Goal: Information Seeking & Learning: Check status

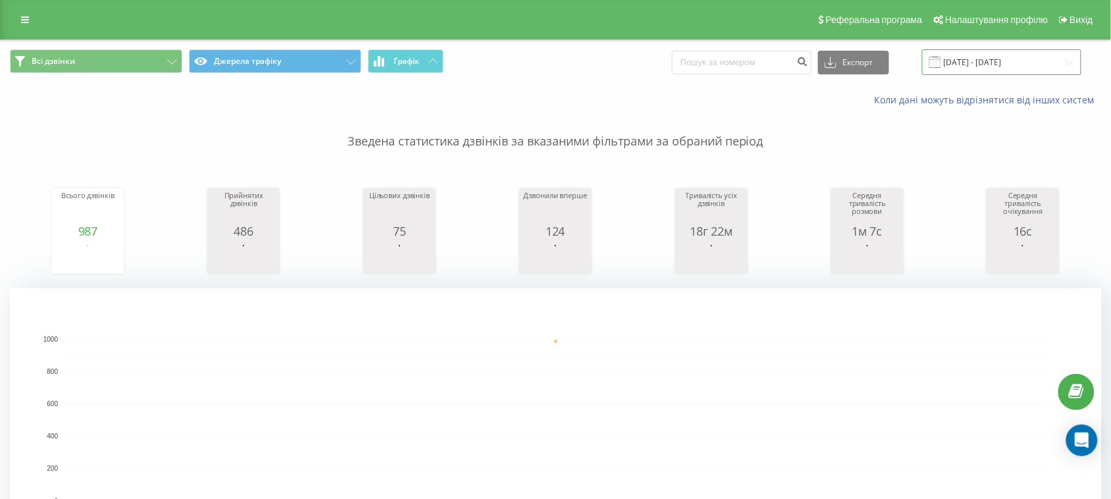
click at [984, 68] on input "[DATE] - [DATE]" at bounding box center [1001, 62] width 159 height 26
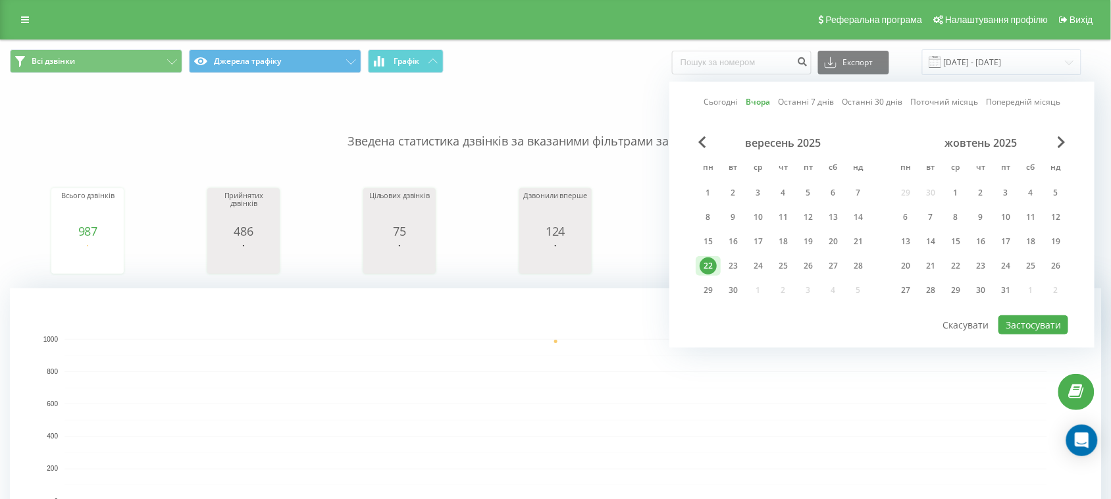
click at [555, 109] on p "Зведена статистика дзвінків за вказаними фільтрами за обраний період" at bounding box center [555, 128] width 1091 height 43
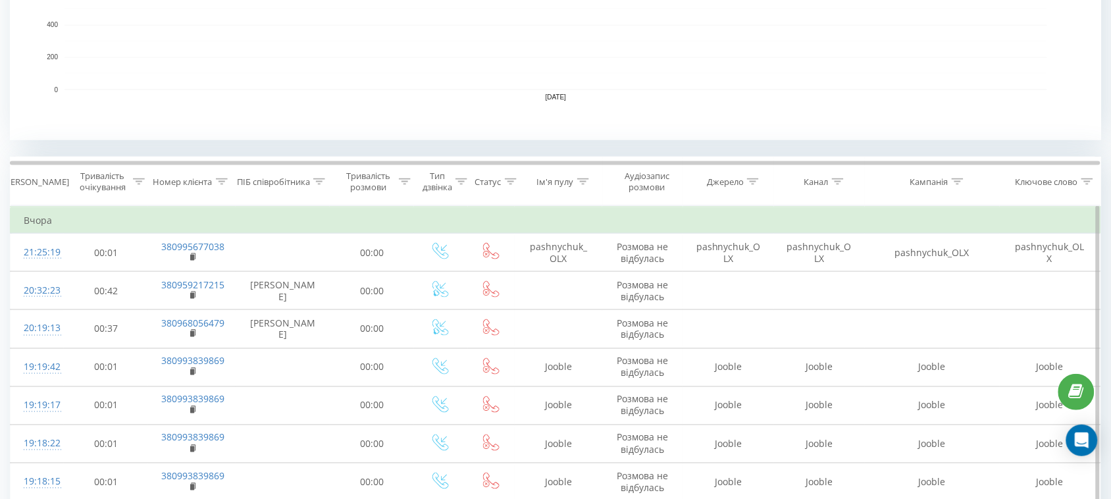
scroll to position [658, 0]
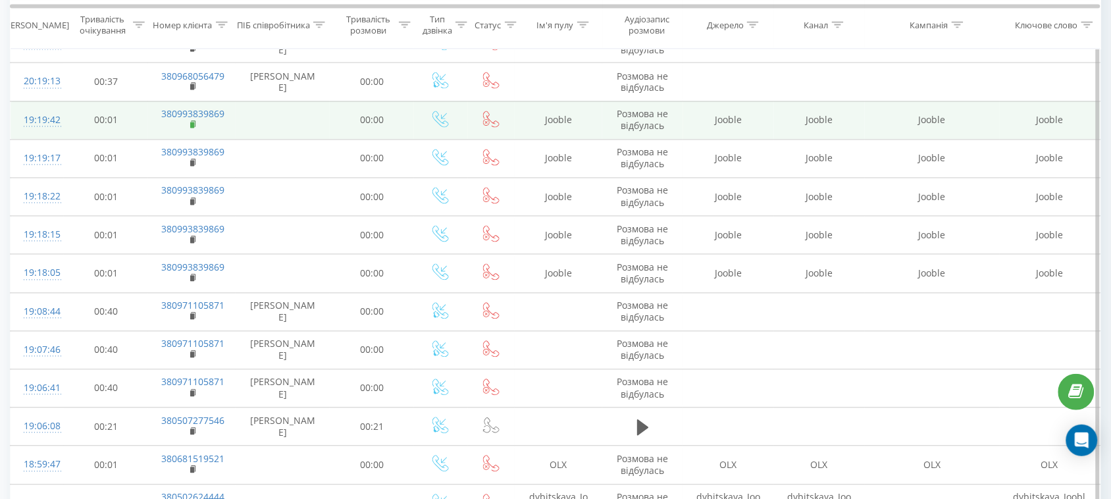
click at [192, 126] on rect at bounding box center [192, 125] width 4 height 6
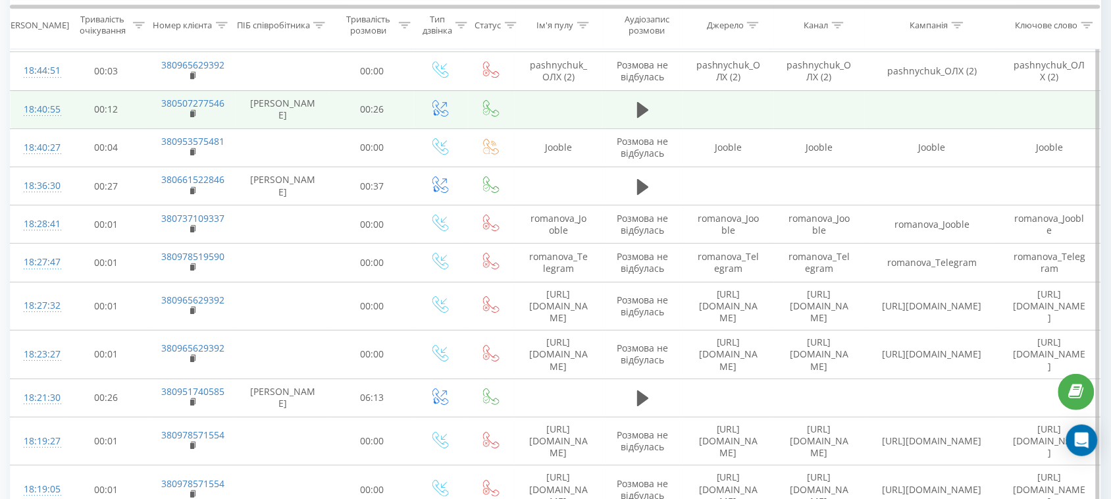
scroll to position [1234, 0]
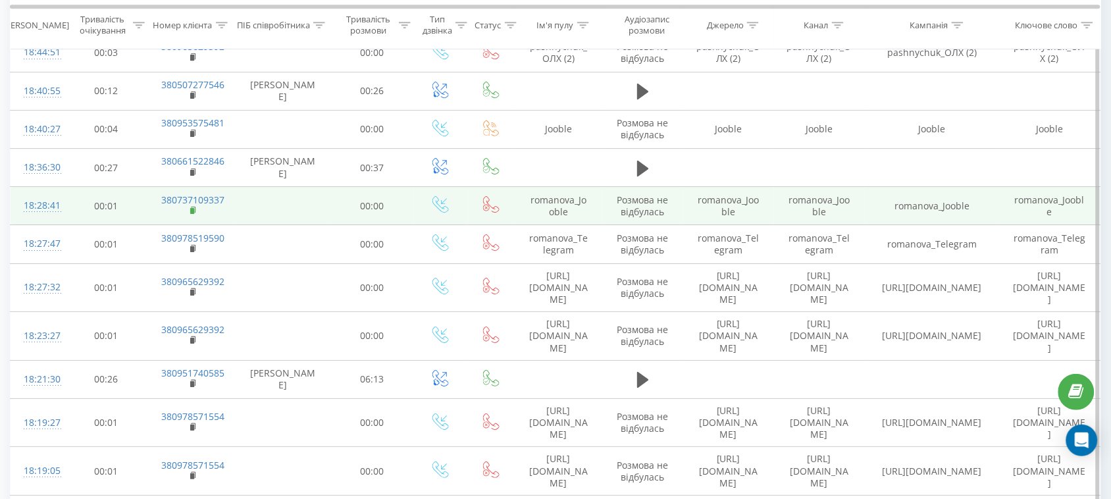
click at [194, 208] on rect at bounding box center [192, 211] width 4 height 6
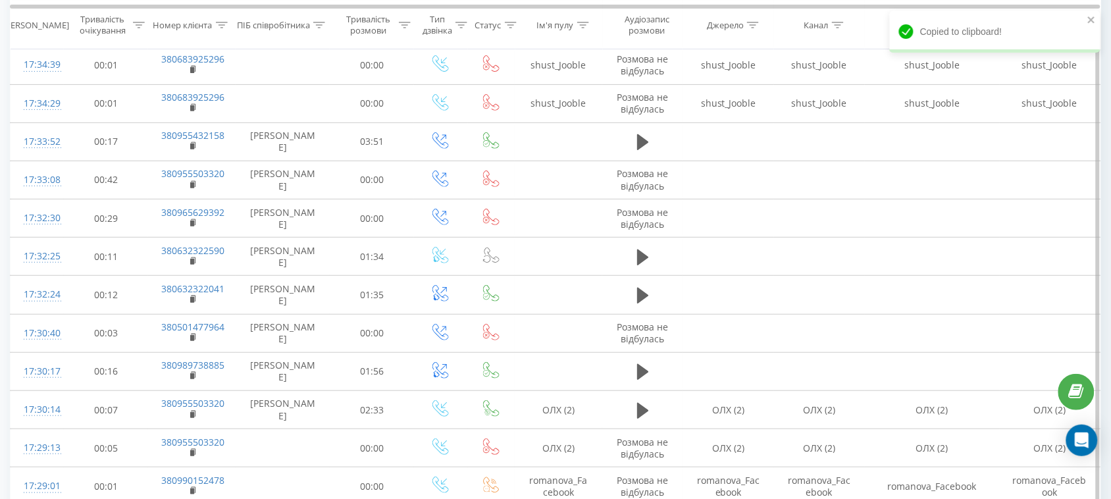
scroll to position [3290, 0]
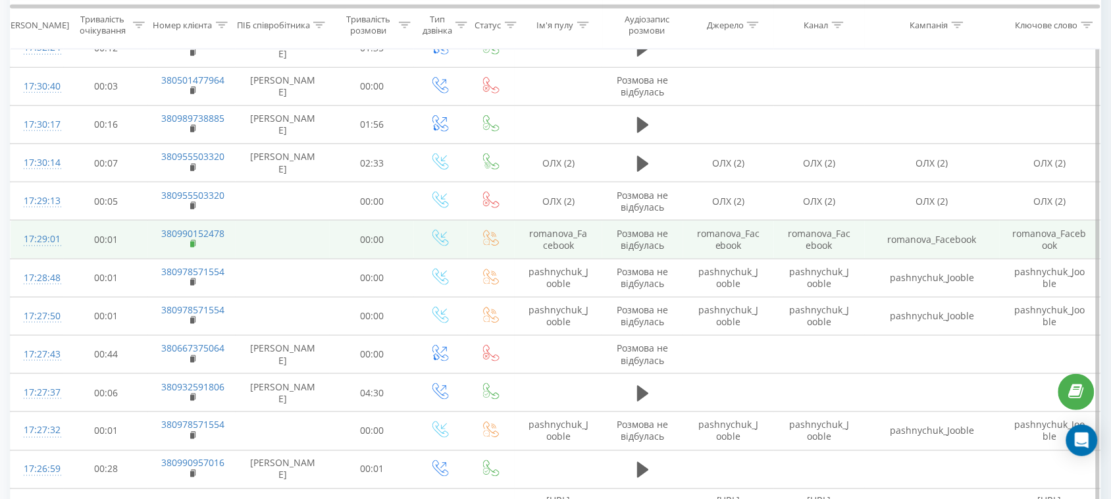
click at [191, 242] on rect at bounding box center [192, 245] width 4 height 6
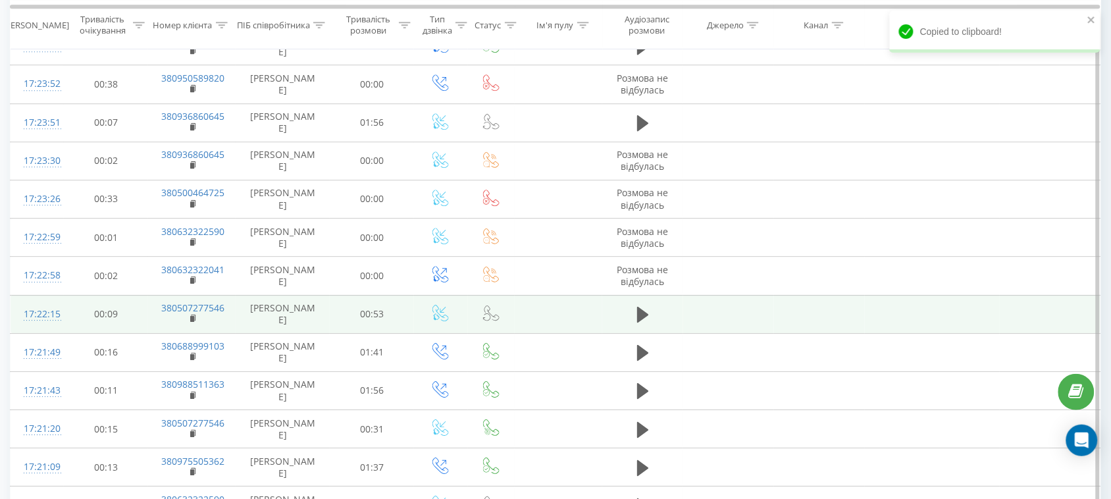
scroll to position [4060, 0]
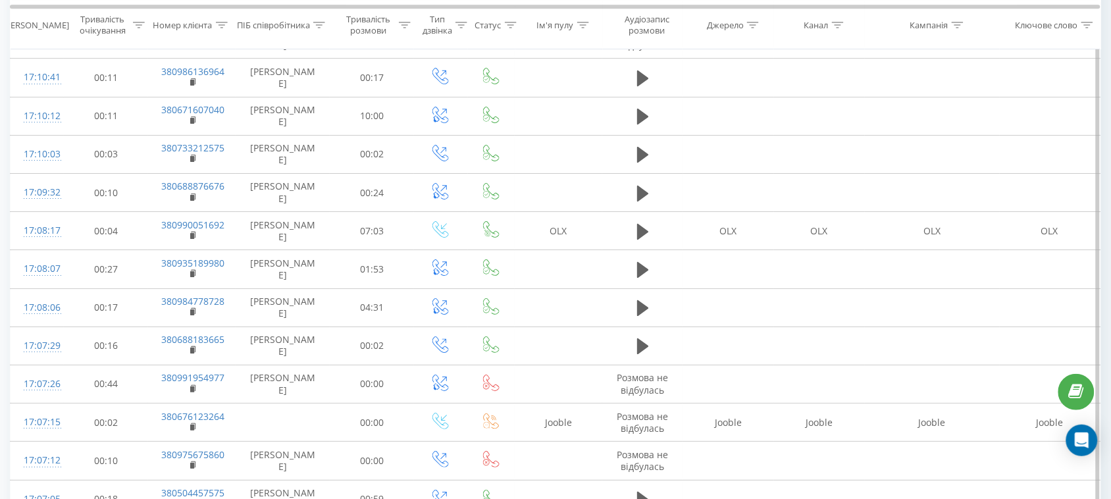
scroll to position [1029, 0]
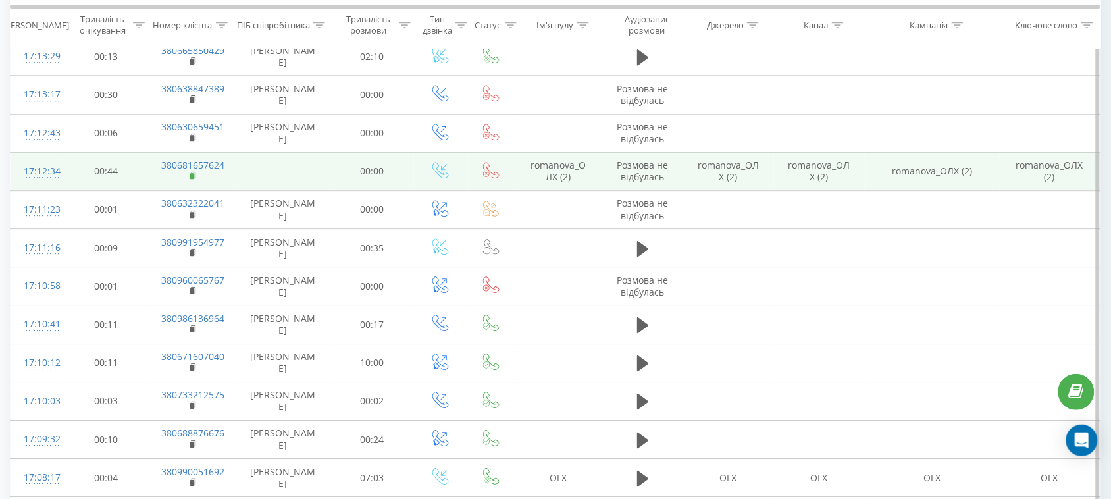
click at [193, 175] on rect at bounding box center [192, 176] width 4 height 6
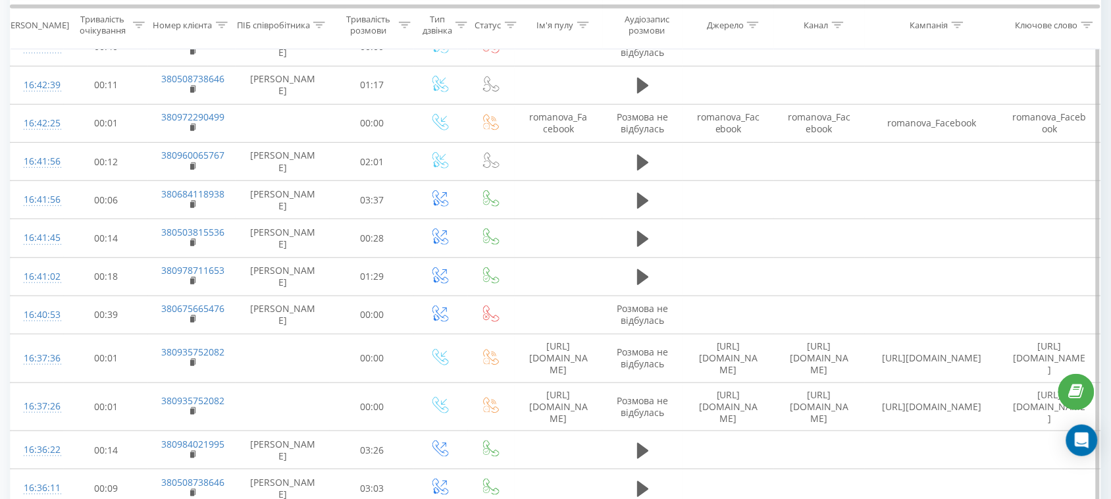
scroll to position [3167, 0]
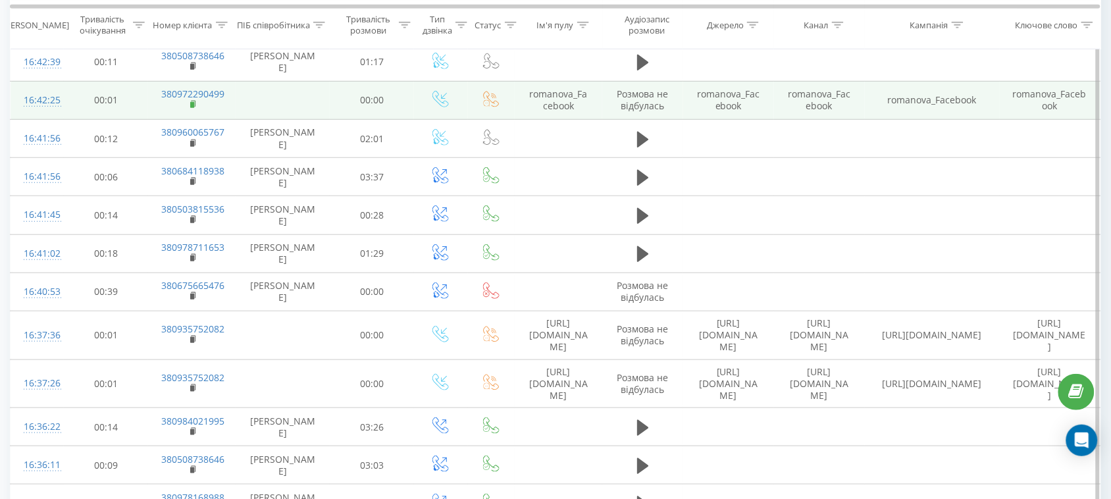
click at [193, 108] on rect at bounding box center [192, 105] width 4 height 6
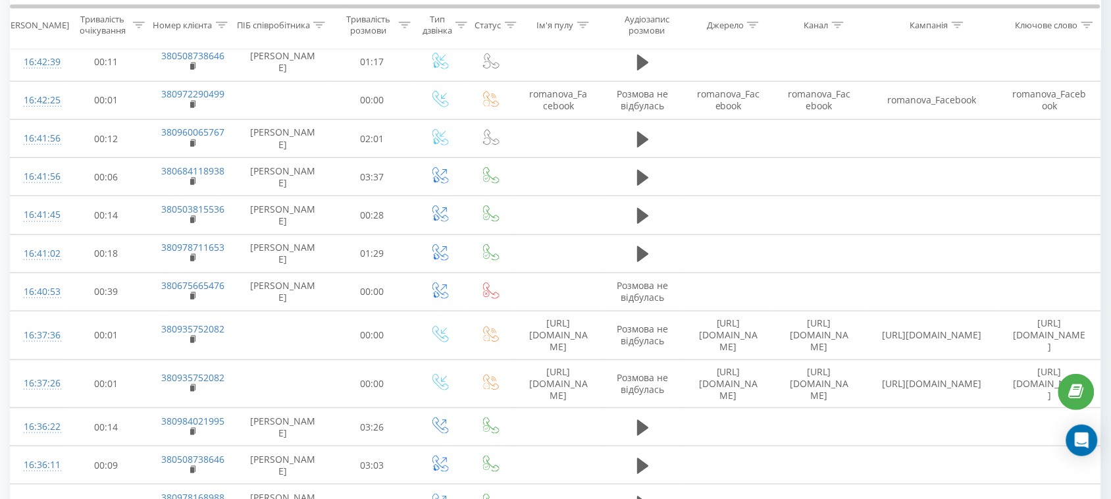
scroll to position [0, 0]
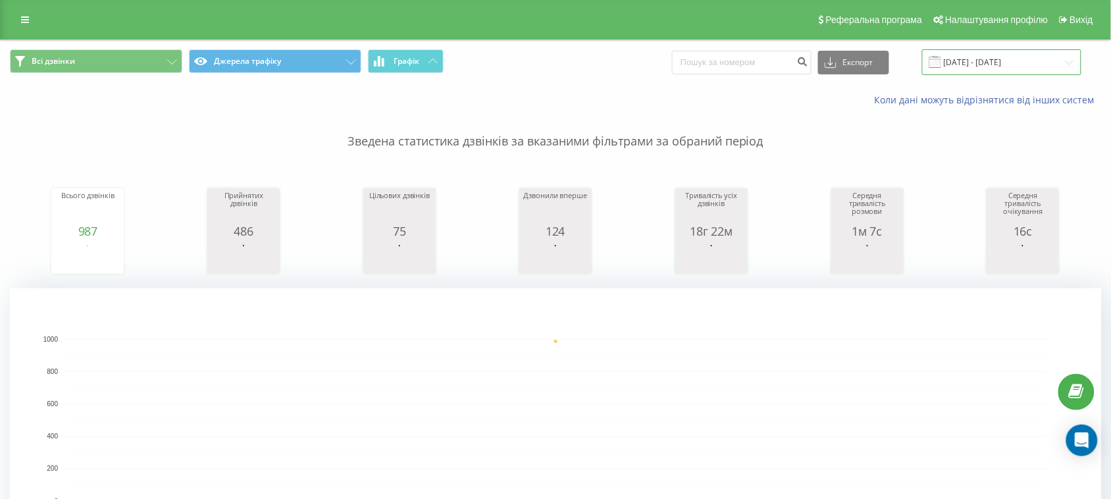
click at [956, 54] on input "22.09.2025 - 22.09.2025" at bounding box center [1001, 62] width 159 height 26
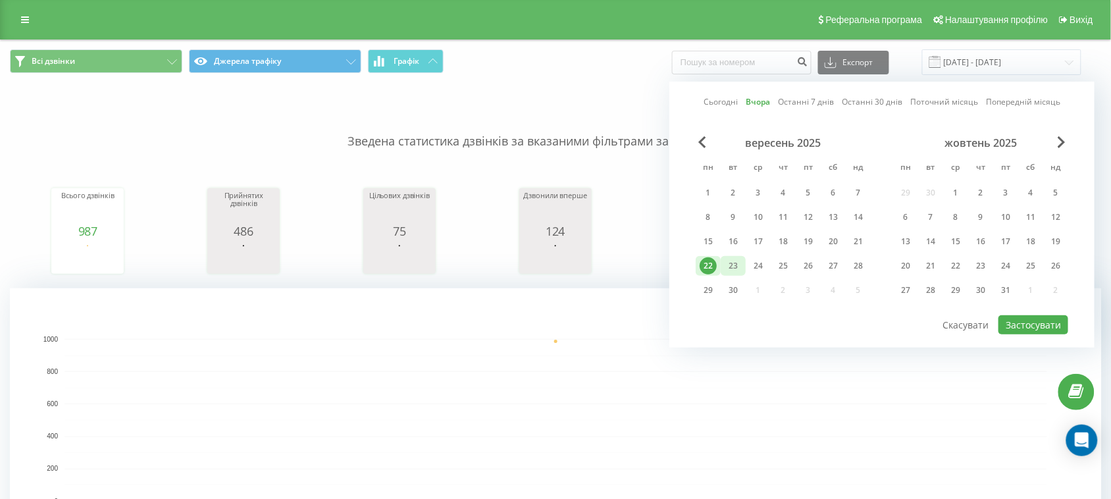
click at [732, 264] on div "23" at bounding box center [733, 265] width 17 height 17
click at [1024, 315] on button "Застосувати" at bounding box center [1033, 324] width 70 height 19
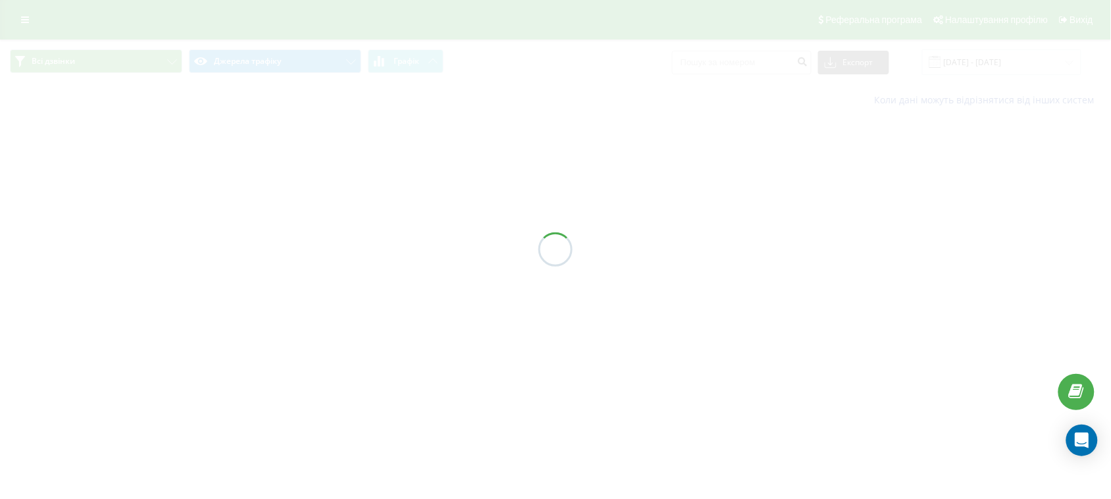
type input "23.09.2025 - 23.09.2025"
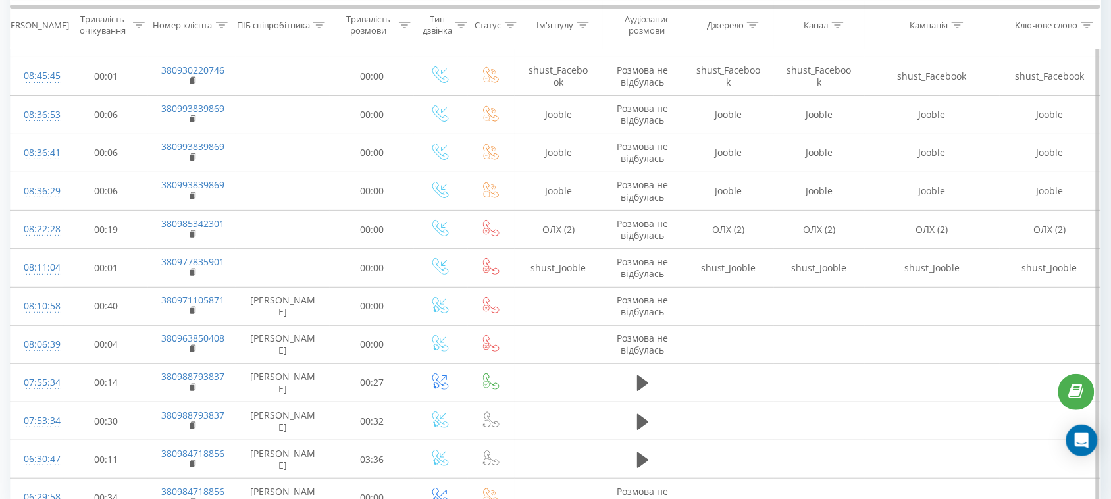
scroll to position [1481, 0]
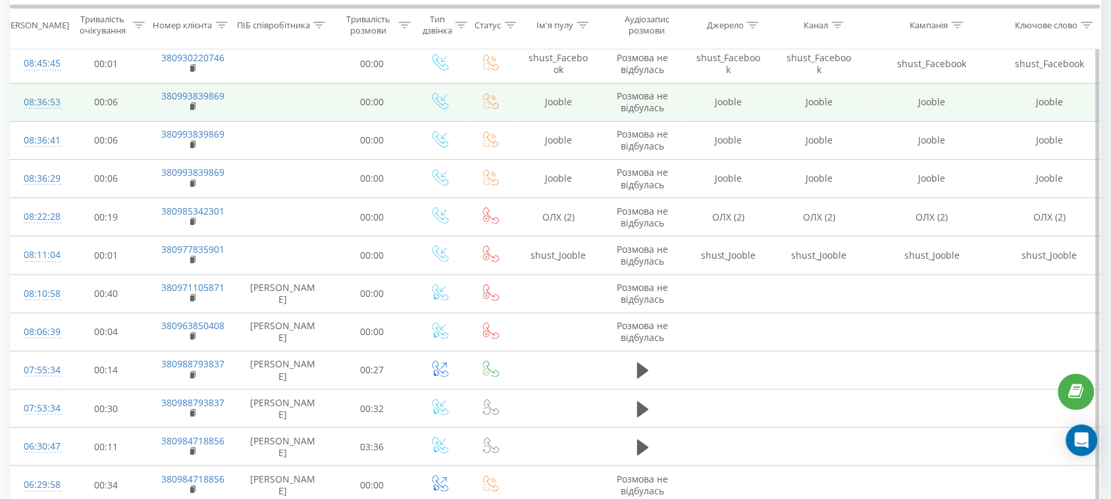
click at [188, 109] on td "380993839869" at bounding box center [192, 102] width 88 height 38
click at [192, 109] on rect at bounding box center [192, 107] width 4 height 6
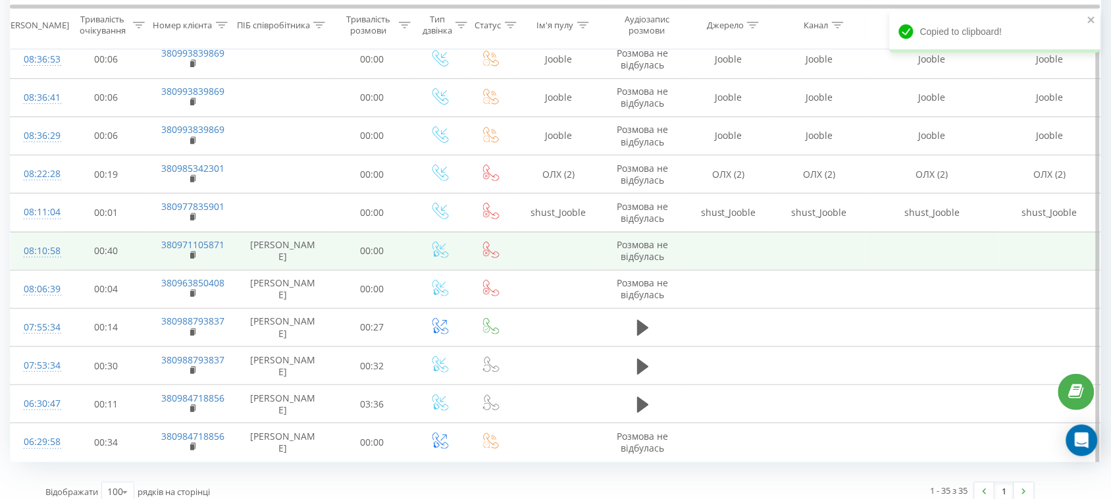
scroll to position [1541, 0]
